Goal: Navigation & Orientation: Find specific page/section

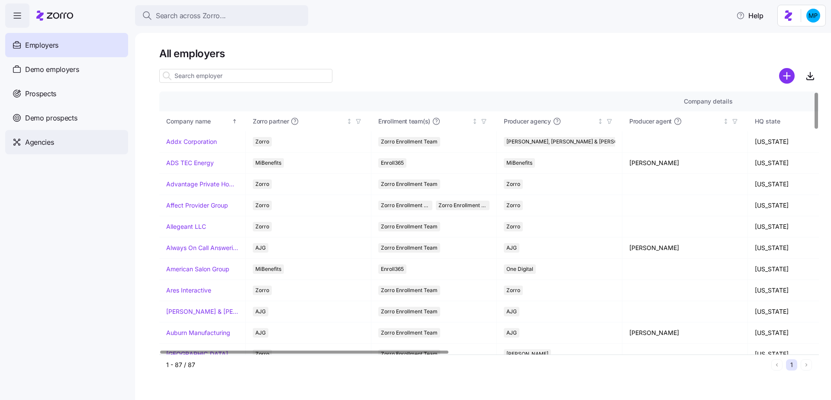
click at [32, 139] on span "Agencies" at bounding box center [39, 142] width 29 height 11
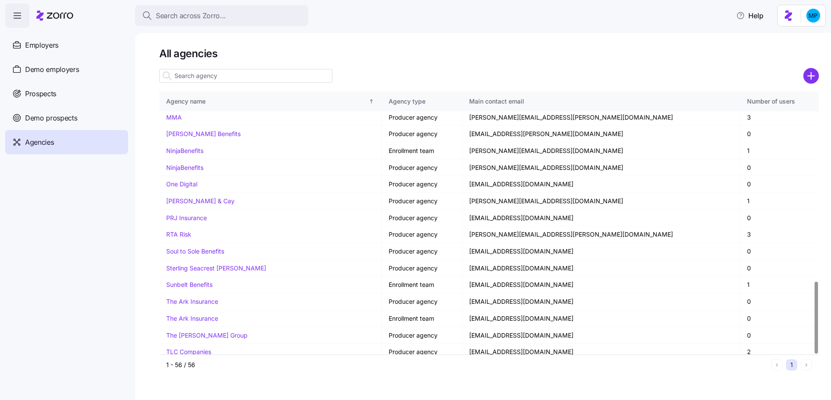
scroll to position [687, 0]
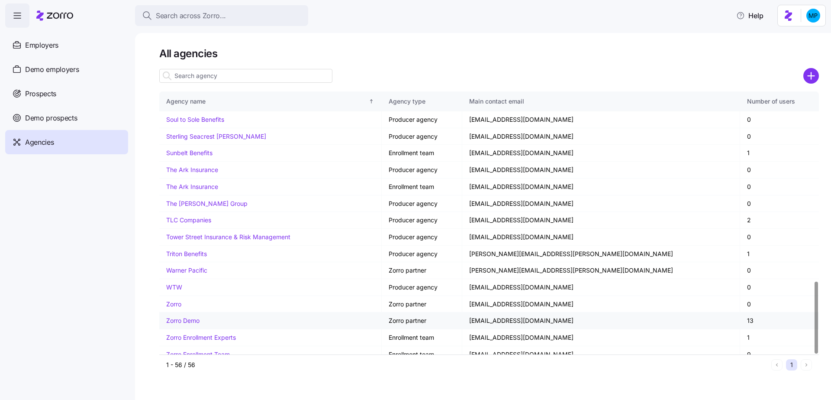
click at [524, 317] on td "[EMAIL_ADDRESS][DOMAIN_NAME]" at bounding box center [602, 320] width 278 height 17
click at [179, 317] on link "Zorro Demo" at bounding box center [182, 320] width 33 height 7
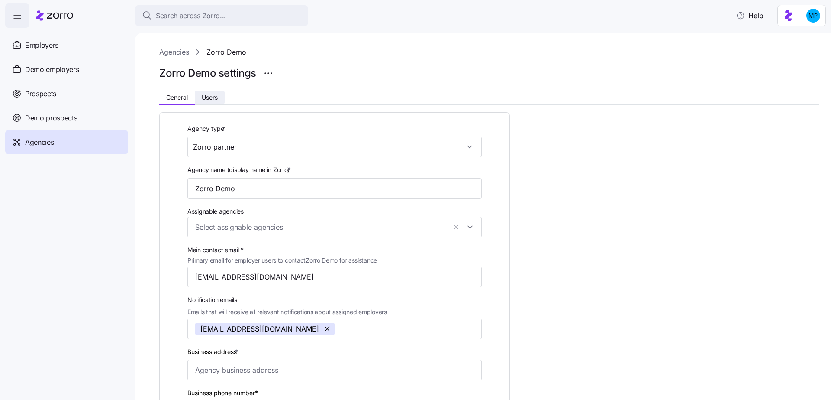
click at [202, 95] on span "Users" at bounding box center [210, 97] width 16 height 6
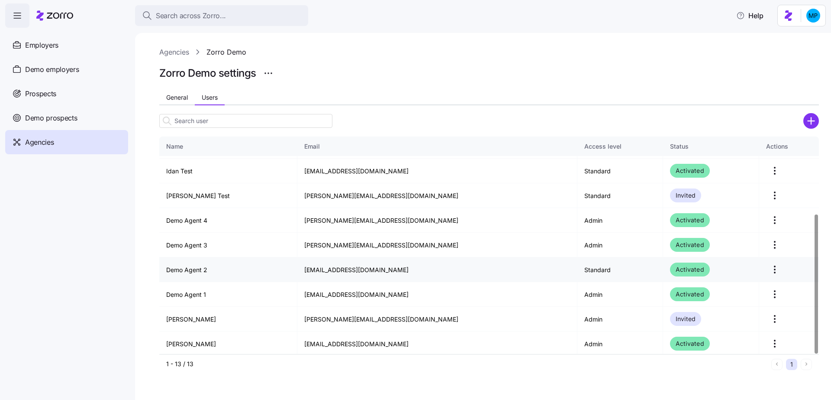
scroll to position [121, 0]
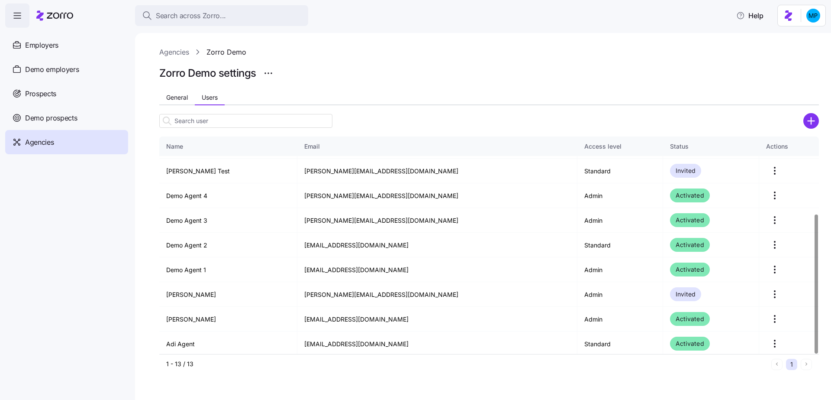
click at [177, 52] on link "Agencies" at bounding box center [174, 52] width 30 height 11
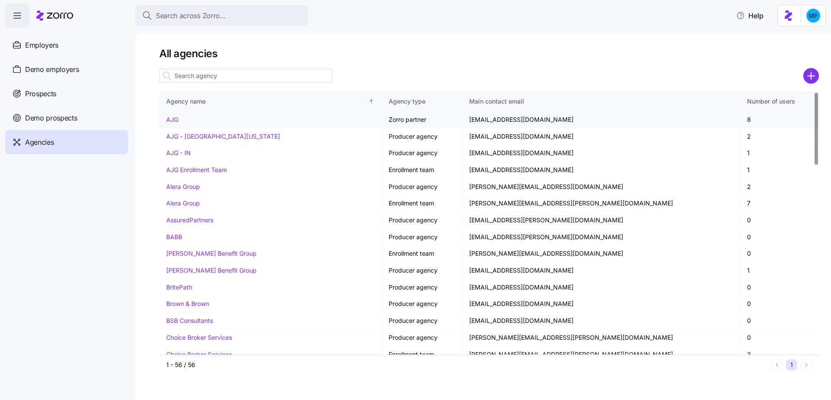
click at [171, 118] on link "AJG" at bounding box center [172, 119] width 12 height 7
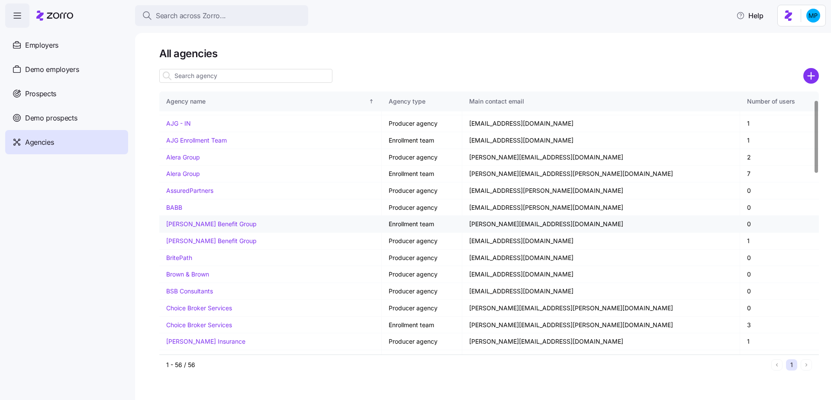
click at [217, 222] on link "[PERSON_NAME] Benefit Group" at bounding box center [211, 223] width 91 height 7
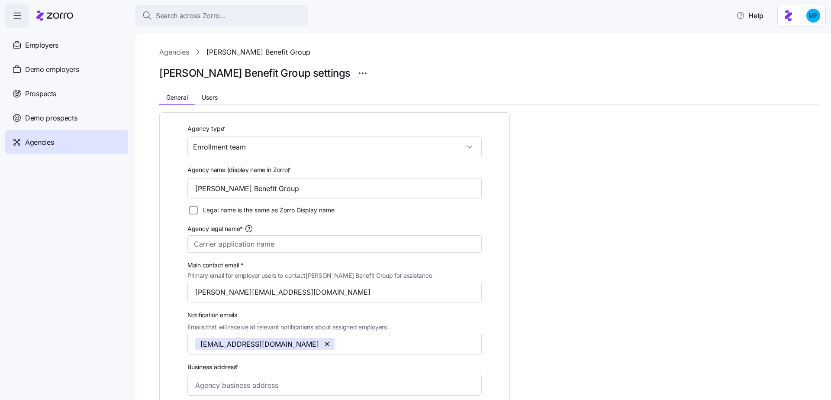
click at [185, 50] on link "Agencies" at bounding box center [174, 52] width 30 height 11
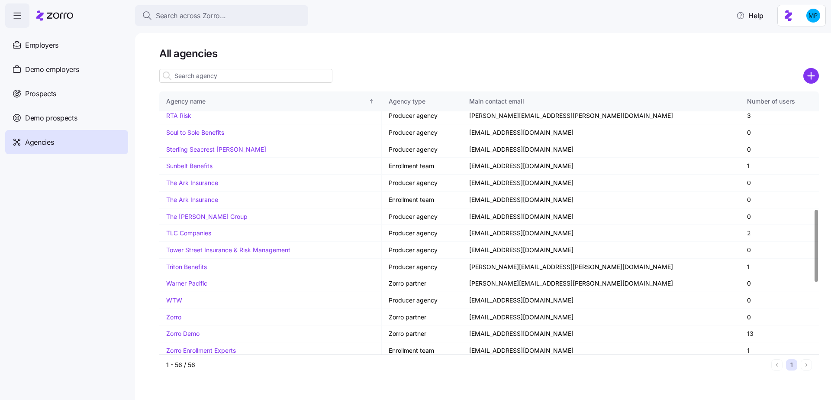
scroll to position [687, 0]
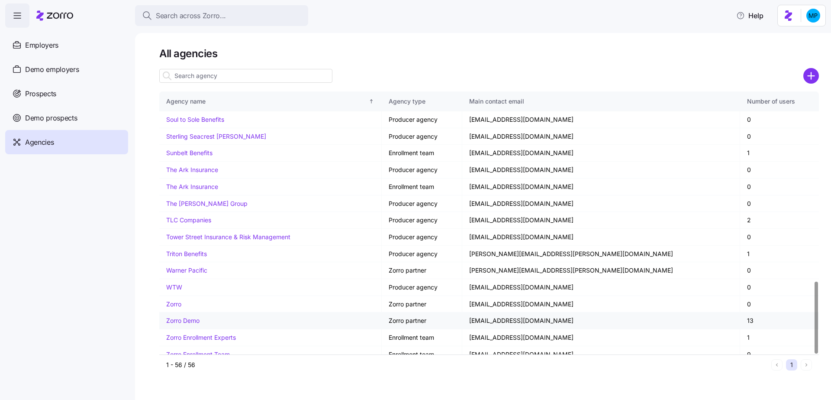
drag, startPoint x: 393, startPoint y: 318, endPoint x: 436, endPoint y: 315, distance: 43.0
click at [436, 315] on td "Zorro partner" at bounding box center [422, 320] width 81 height 17
click at [177, 312] on td "Zorro Demo" at bounding box center [270, 320] width 223 height 17
click at [186, 317] on link "Zorro Demo" at bounding box center [182, 320] width 33 height 7
